Goal: Book appointment/travel/reservation

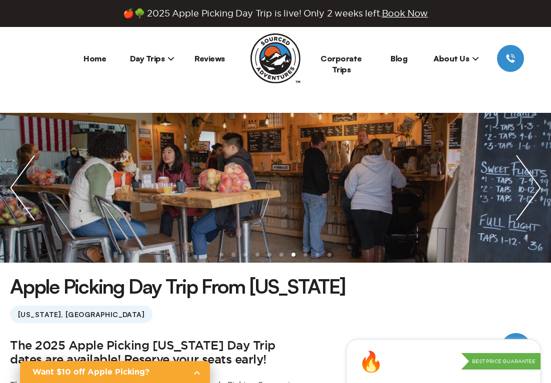
click at [173, 58] on icon at bounding box center [170, 58] width 7 height 7
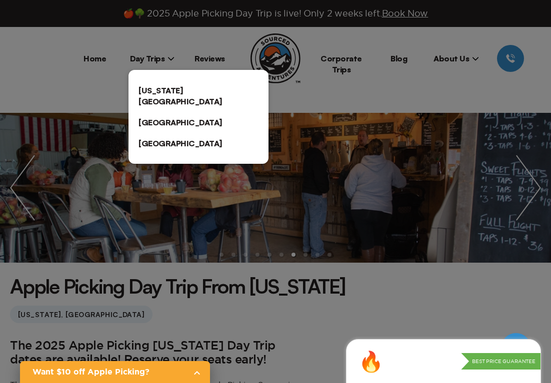
click at [161, 92] on link "[US_STATE][GEOGRAPHIC_DATA]" at bounding box center [198, 96] width 140 height 32
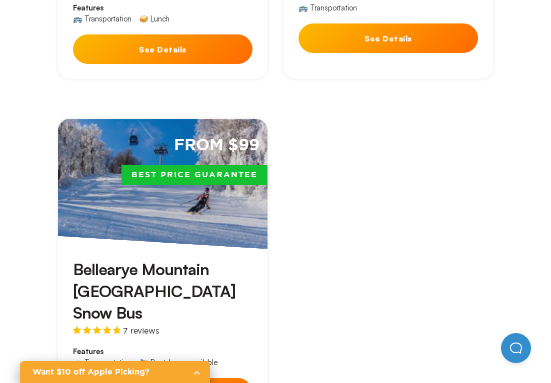
scroll to position [2800, 0]
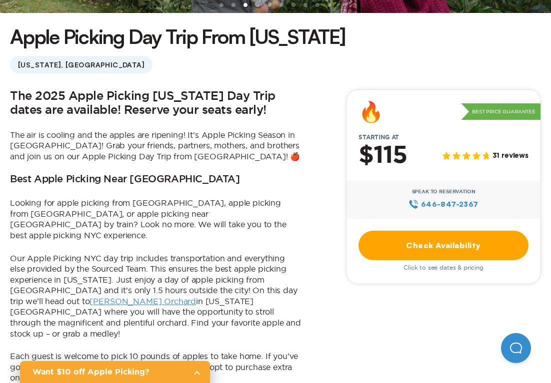
click at [481, 237] on link "Check Availability" at bounding box center [443, 245] width 170 height 29
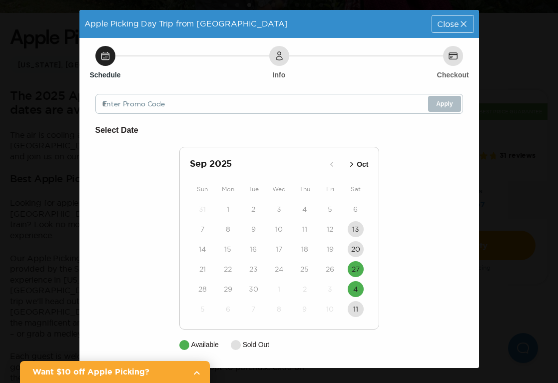
click at [350, 162] on icon "button" at bounding box center [352, 164] width 10 height 10
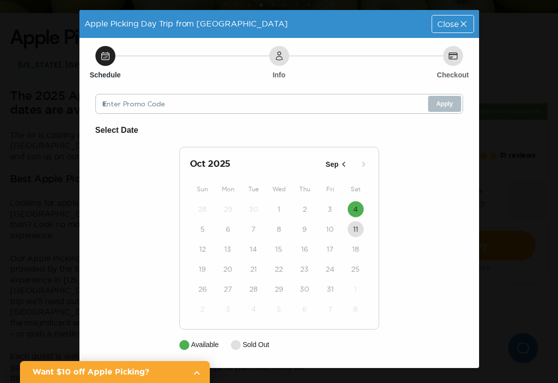
click at [459, 27] on icon at bounding box center [464, 24] width 10 height 10
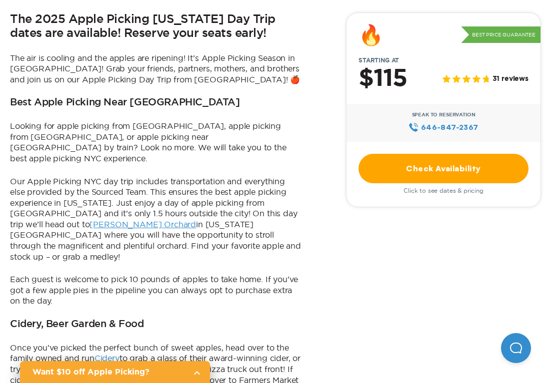
scroll to position [200, 0]
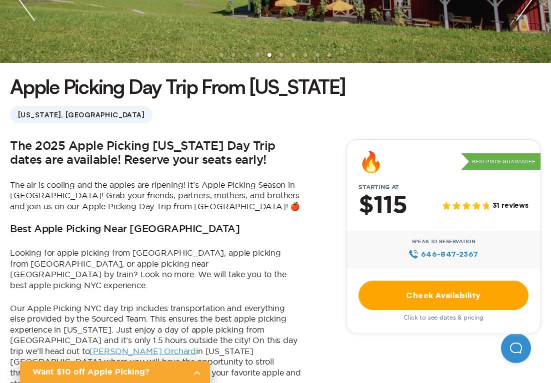
click at [490, 294] on link "Check Availability" at bounding box center [443, 295] width 170 height 29
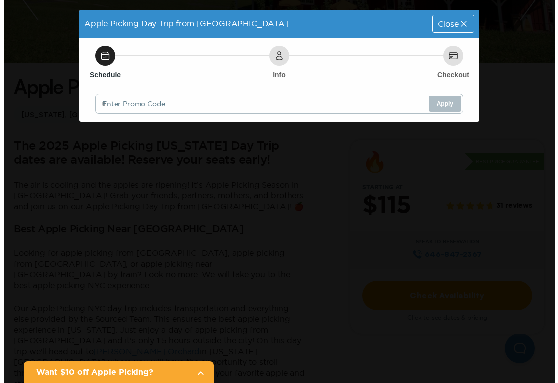
scroll to position [0, 0]
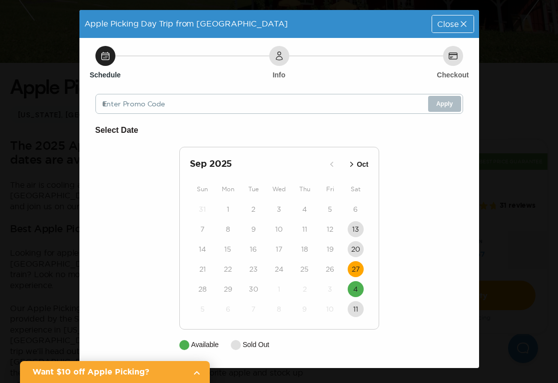
click at [356, 272] on time "27" at bounding box center [356, 269] width 8 height 10
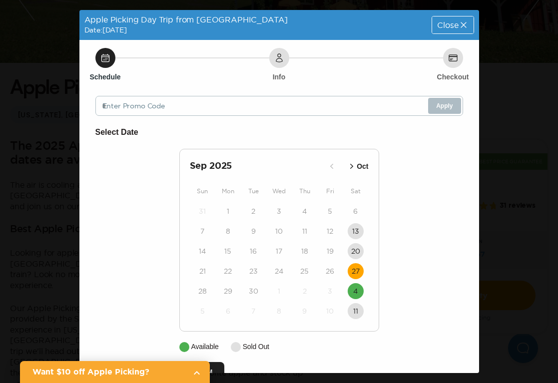
scroll to position [25, 0]
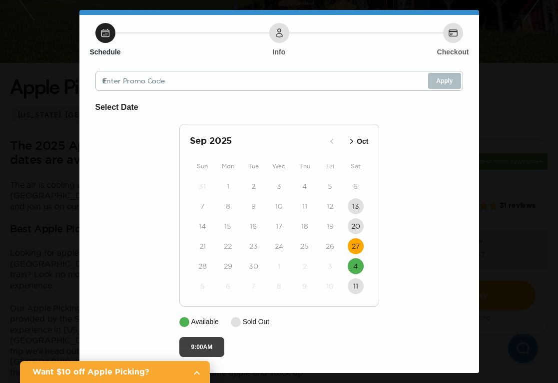
click at [214, 343] on button "9:00AM" at bounding box center [201, 347] width 45 height 20
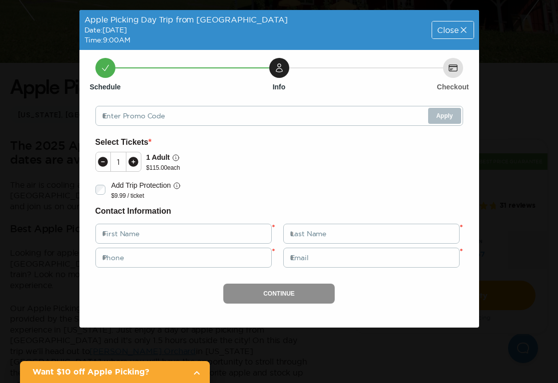
scroll to position [0, 0]
click at [446, 32] on span "Close" at bounding box center [447, 30] width 21 height 8
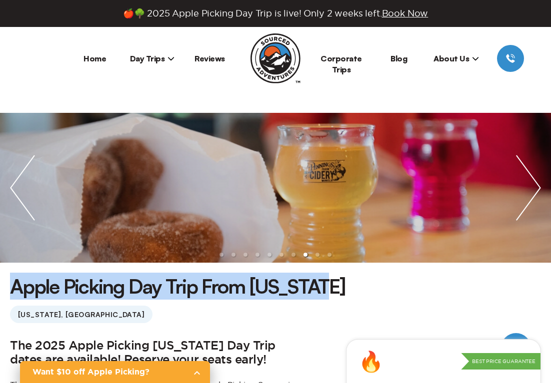
drag, startPoint x: 324, startPoint y: 286, endPoint x: -7, endPoint y: 285, distance: 331.9
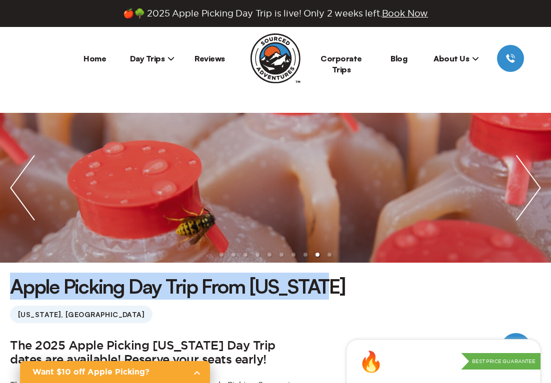
copy h1 "Apple Picking Day Trip From [US_STATE]"
